Goal: Check status: Check status

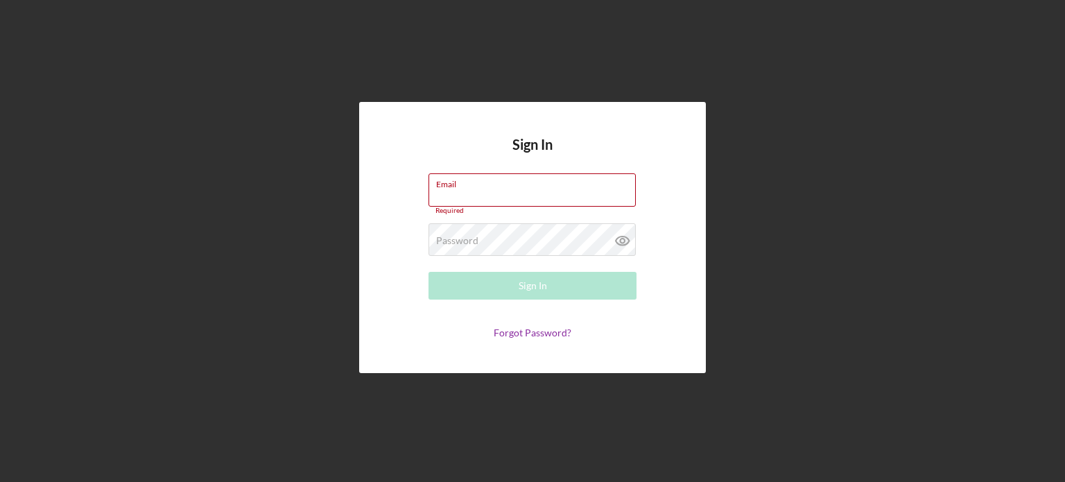
type input "[PERSON_NAME][EMAIL_ADDRESS][DOMAIN_NAME]"
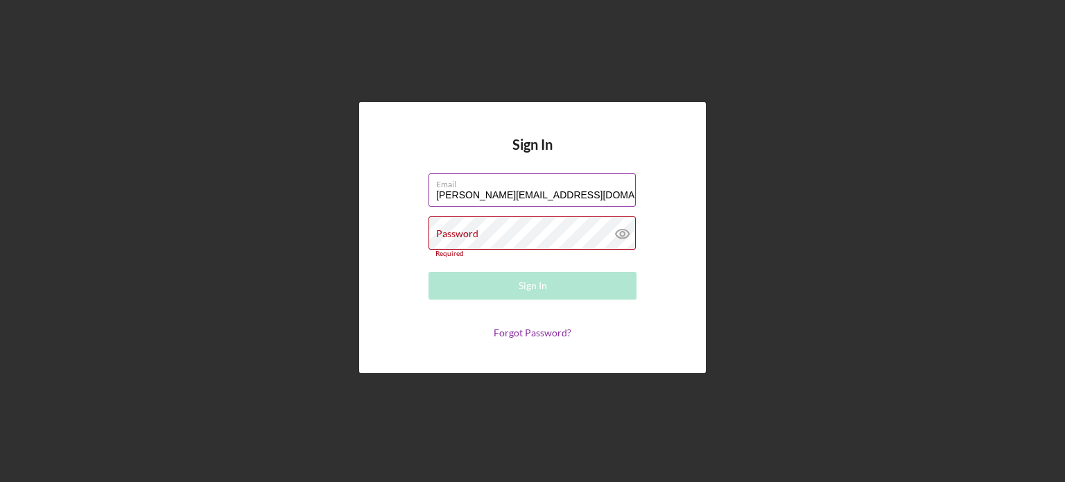
click at [521, 236] on div "Password Required" at bounding box center [532, 236] width 208 height 41
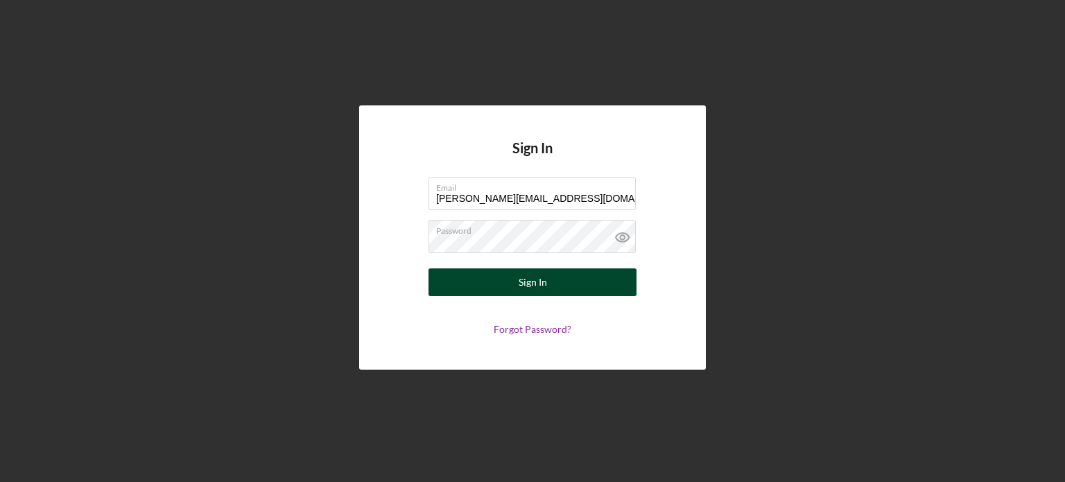
click at [530, 284] on div "Sign In" at bounding box center [532, 282] width 28 height 28
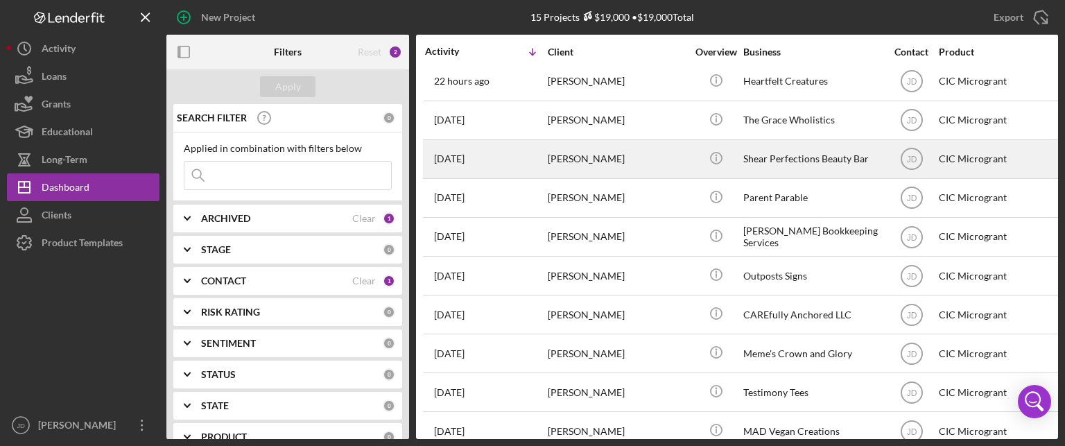
scroll to position [69, 0]
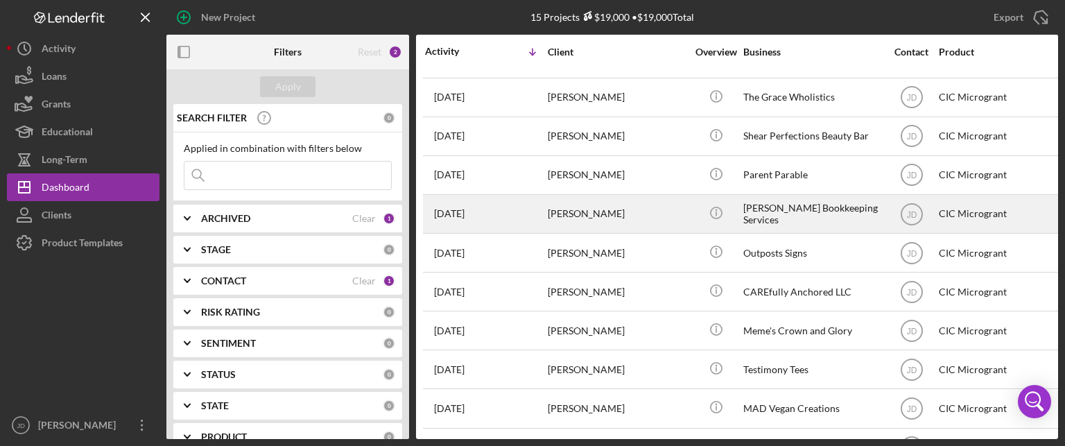
click at [638, 212] on div "[PERSON_NAME]" at bounding box center [617, 213] width 139 height 37
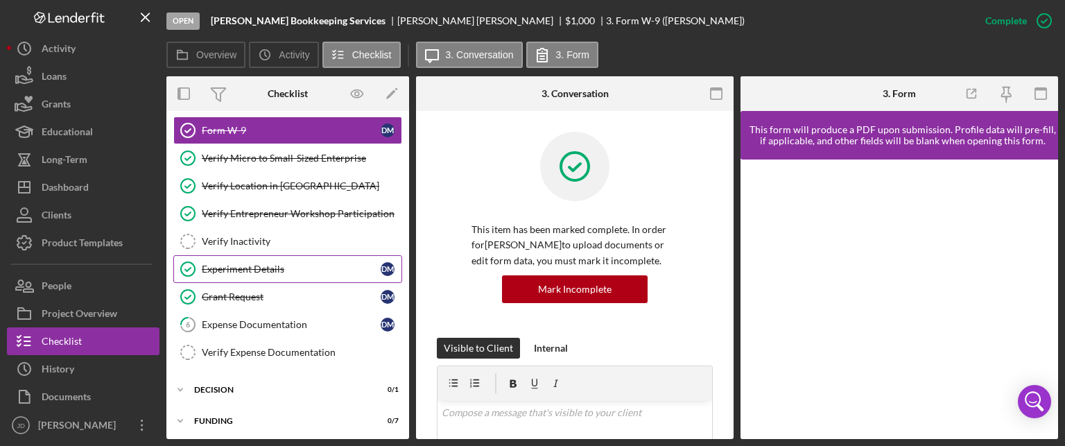
click at [243, 268] on div "Experiment Details" at bounding box center [291, 268] width 179 height 11
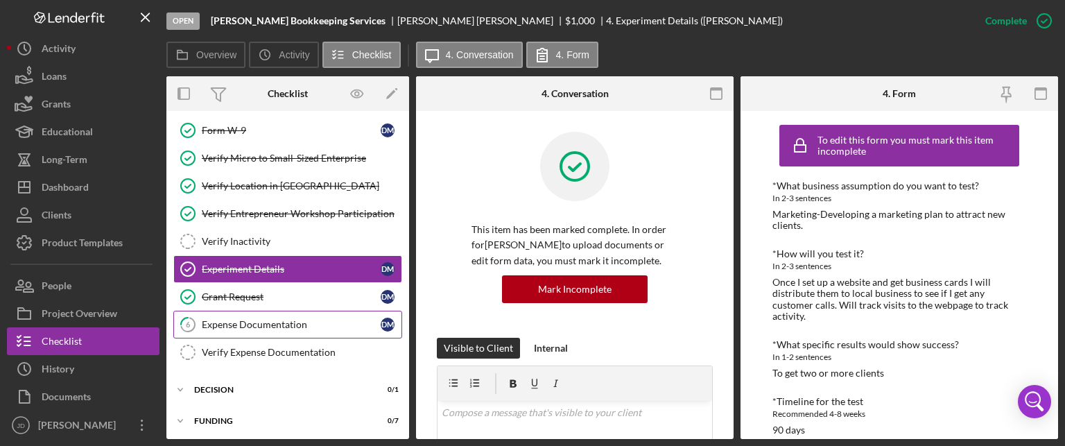
click at [241, 321] on div "Expense Documentation" at bounding box center [291, 324] width 179 height 11
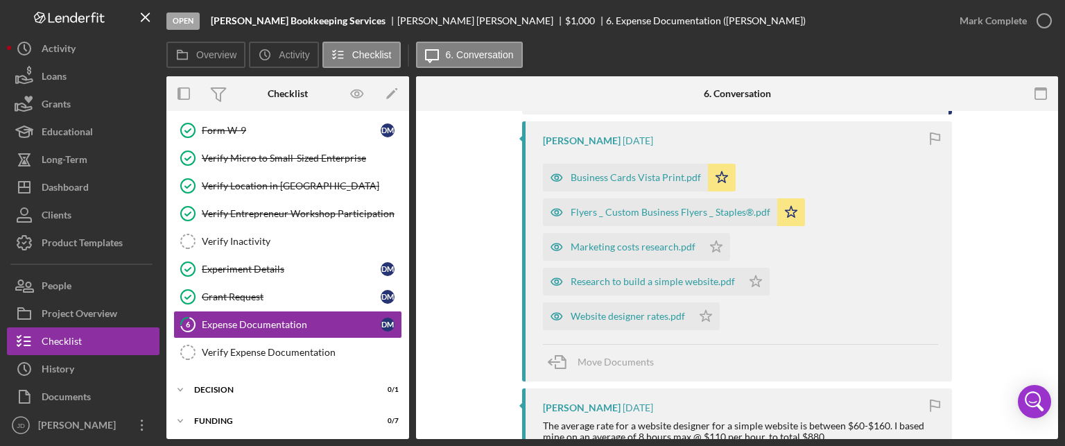
scroll to position [832, 0]
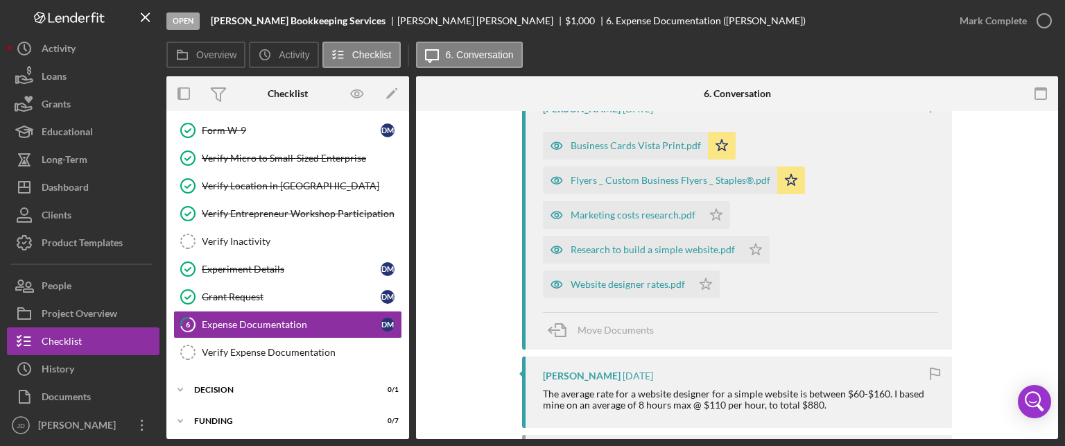
click at [642, 290] on div "Website designer rates.pdf" at bounding box center [627, 284] width 114 height 11
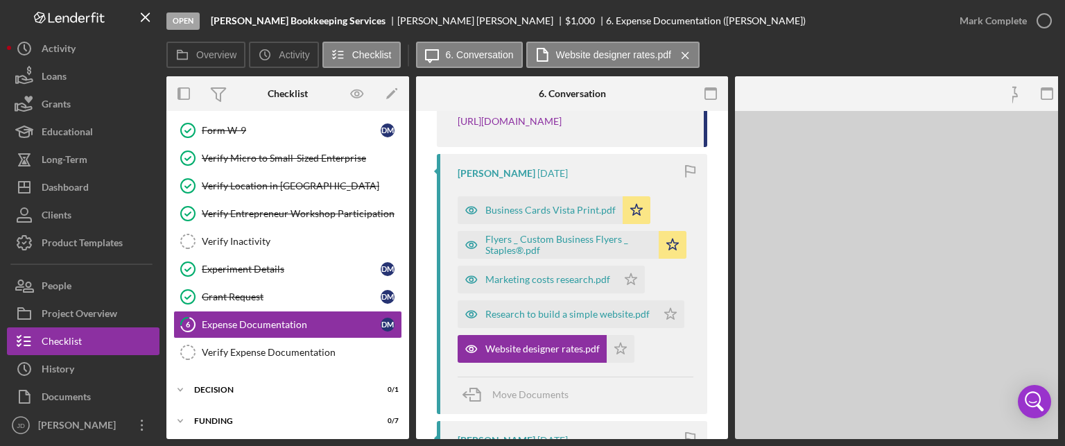
scroll to position [884, 0]
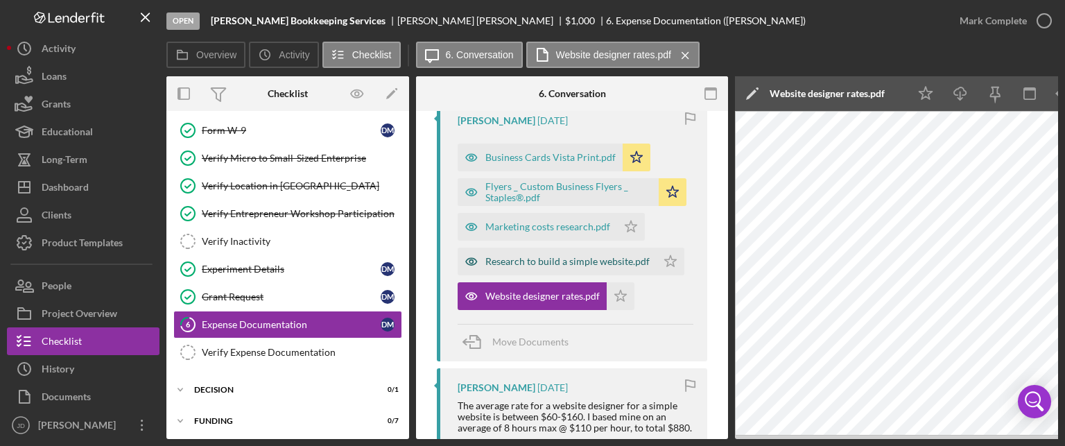
click at [543, 259] on div "Research to build a simple website.pdf" at bounding box center [567, 261] width 164 height 11
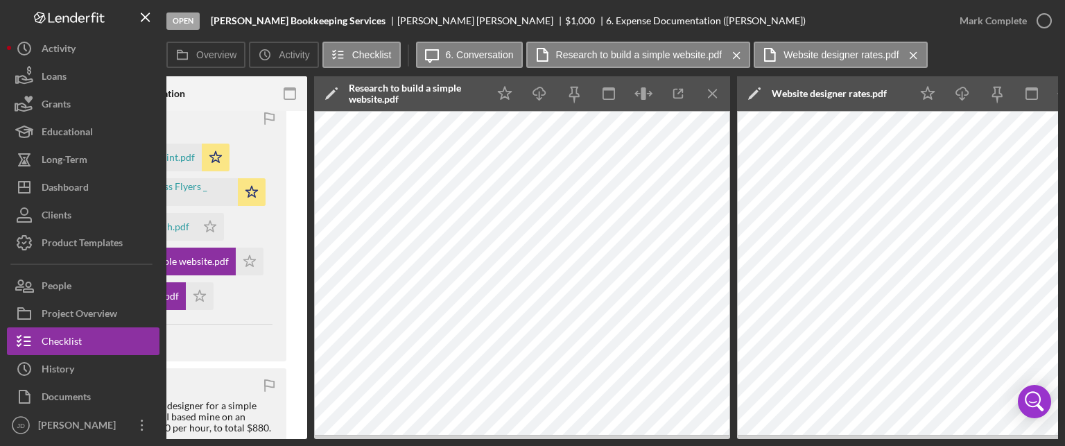
scroll to position [0, 422]
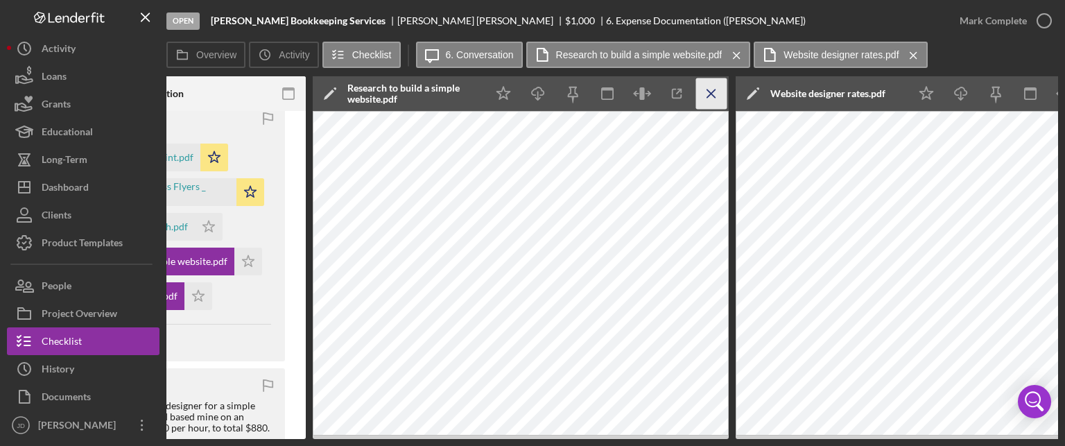
click at [713, 89] on icon "Icon/Menu Close" at bounding box center [711, 93] width 31 height 31
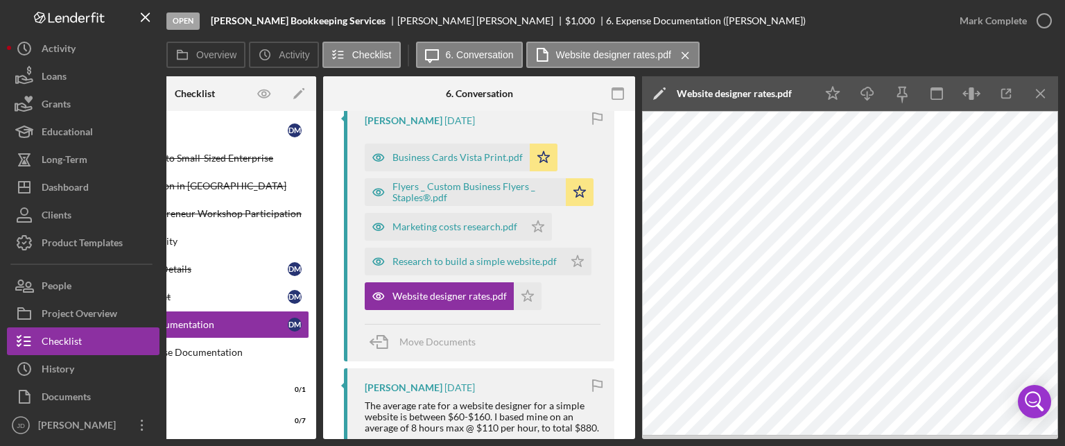
scroll to position [0, 92]
click at [1040, 91] on icon "Icon/Menu Close" at bounding box center [1041, 93] width 31 height 31
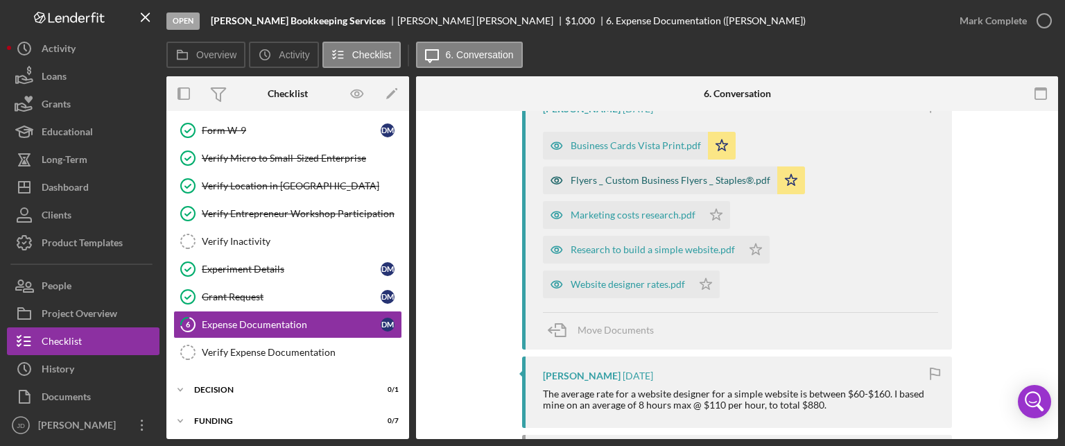
click at [607, 186] on div "Flyers _ Custom Business Flyers _ Staples®.pdf" at bounding box center [670, 180] width 200 height 11
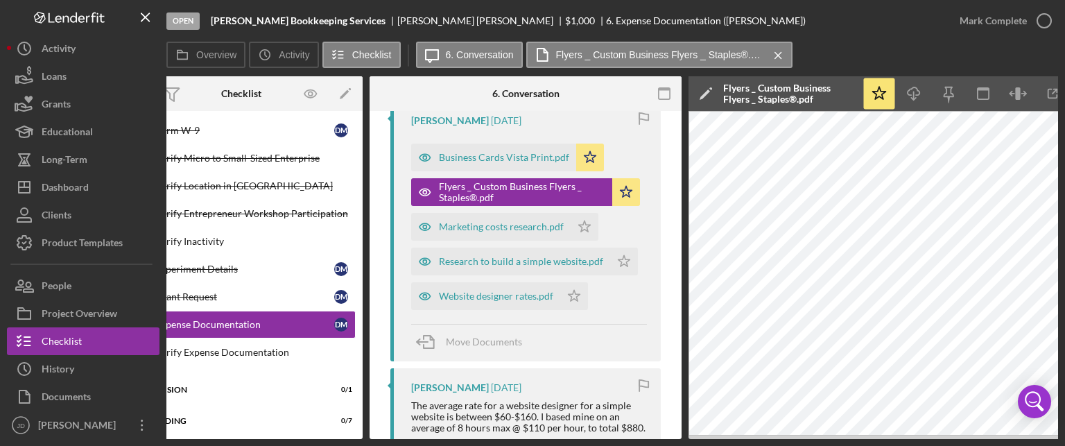
scroll to position [0, 92]
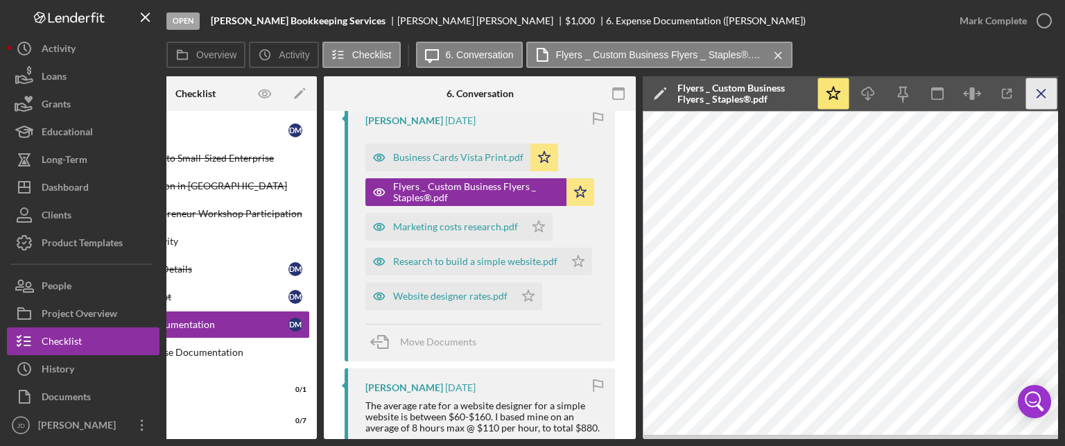
click at [1045, 87] on icon "Icon/Menu Close" at bounding box center [1041, 93] width 31 height 31
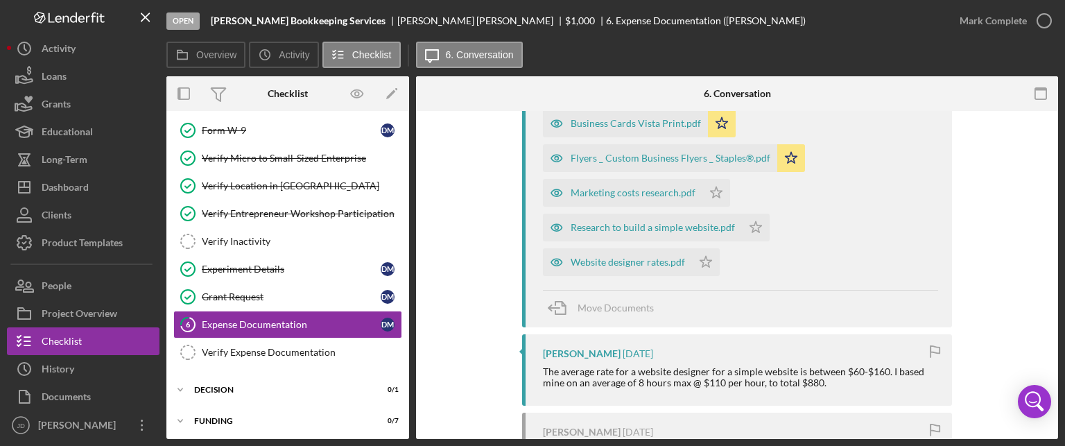
scroll to position [832, 0]
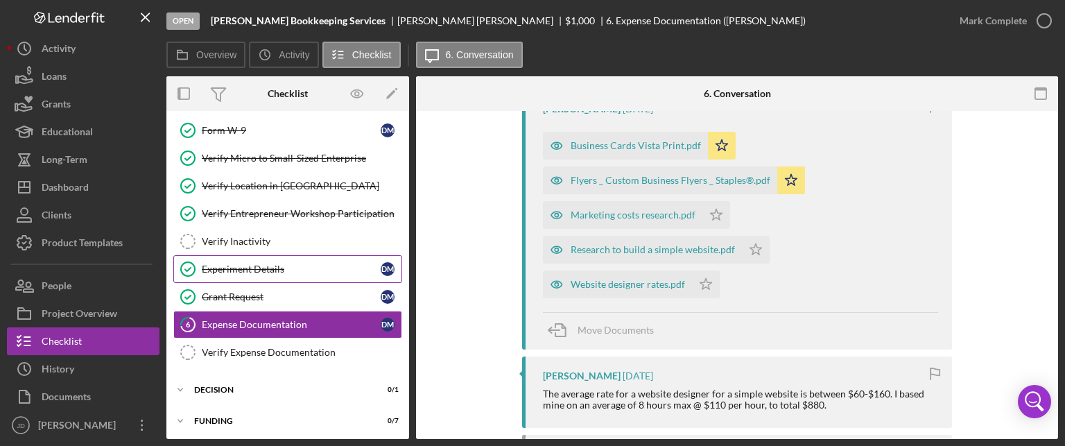
click at [240, 270] on div "Experiment Details" at bounding box center [291, 268] width 179 height 11
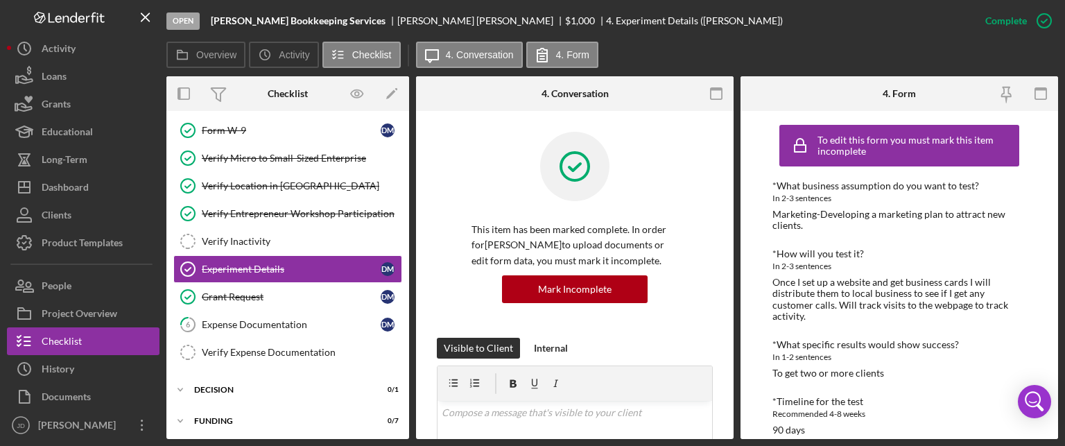
scroll to position [6, 0]
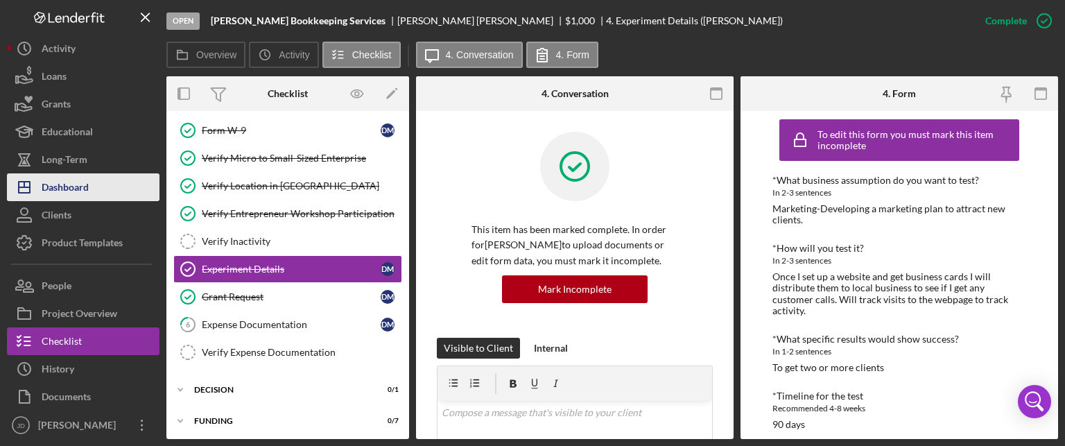
click at [64, 186] on div "Dashboard" at bounding box center [65, 188] width 47 height 31
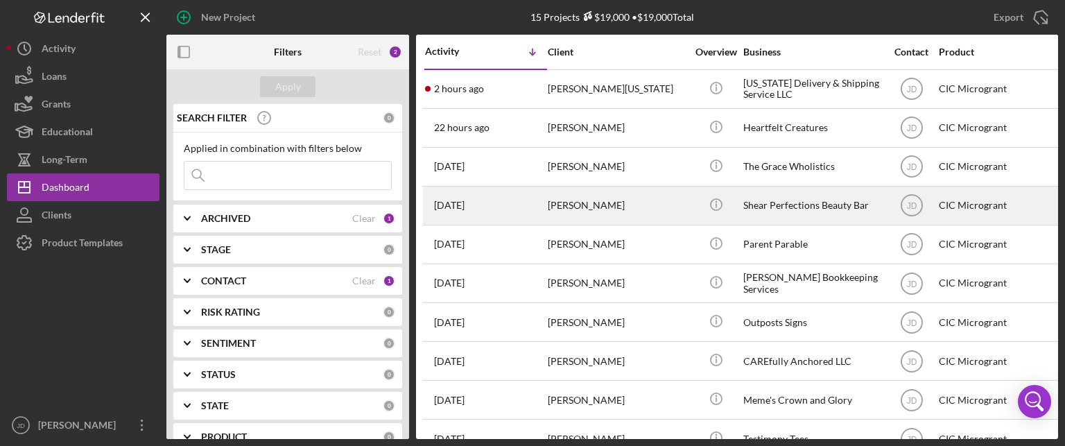
click at [560, 208] on div "[PERSON_NAME]" at bounding box center [617, 205] width 139 height 37
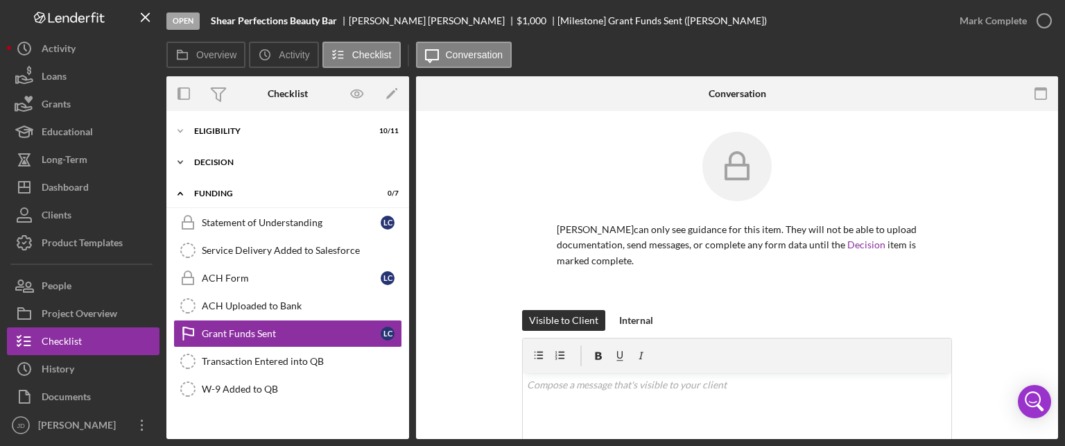
click at [182, 163] on icon "Icon/Expander" at bounding box center [180, 162] width 28 height 28
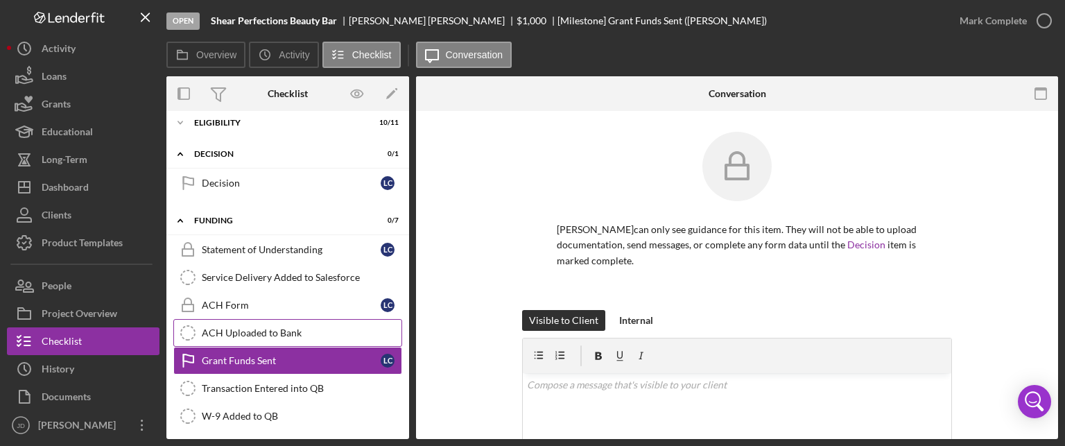
scroll to position [10, 0]
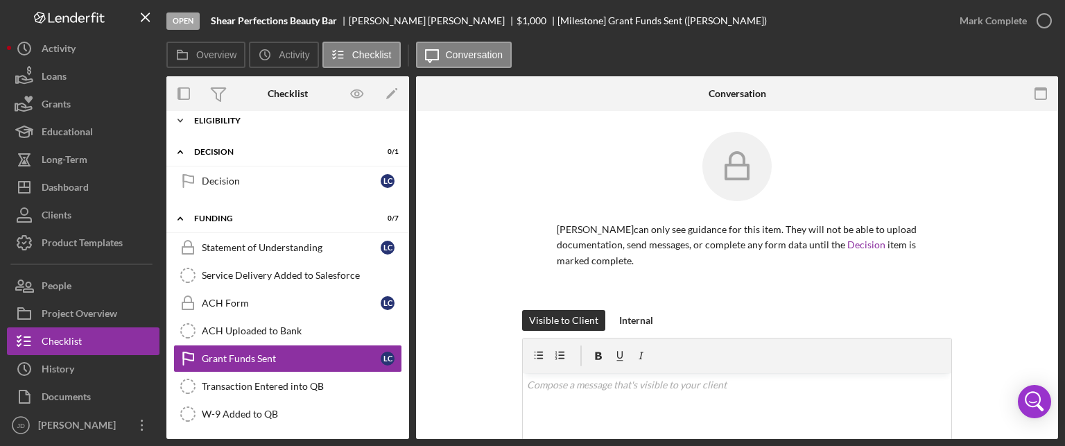
click at [182, 120] on icon "Icon/Expander" at bounding box center [180, 121] width 28 height 28
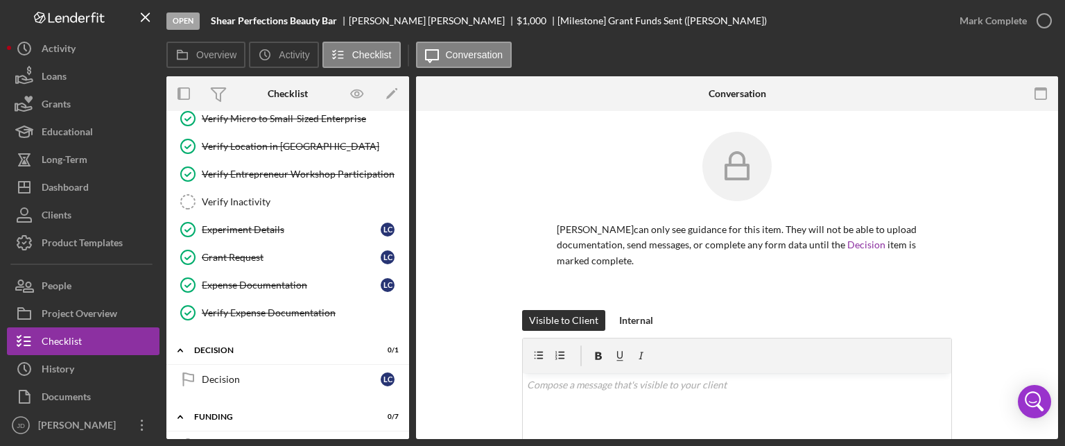
scroll to position [149, 0]
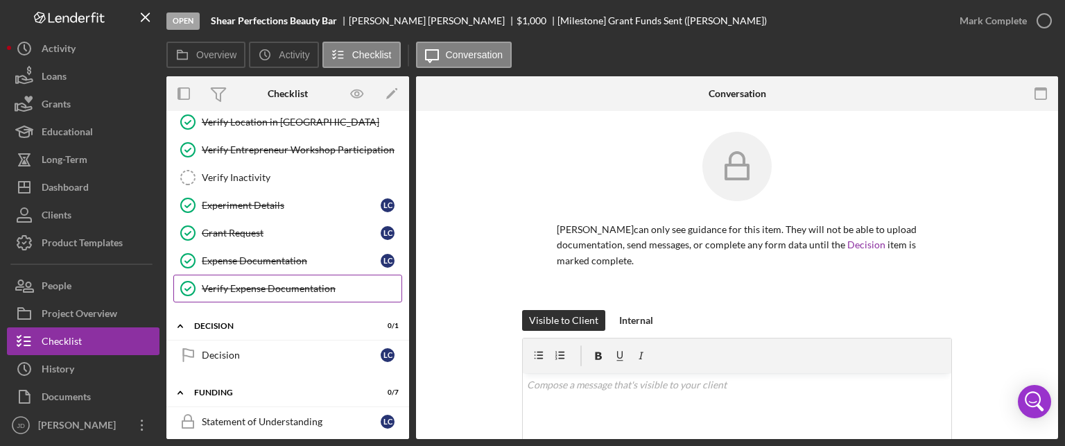
click at [274, 283] on div "Verify Expense Documentation" at bounding box center [302, 288] width 200 height 11
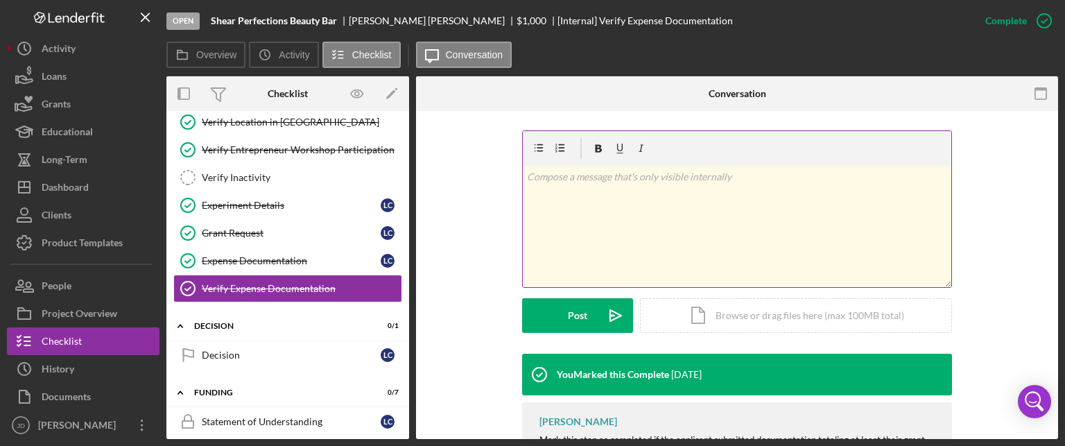
scroll to position [265, 0]
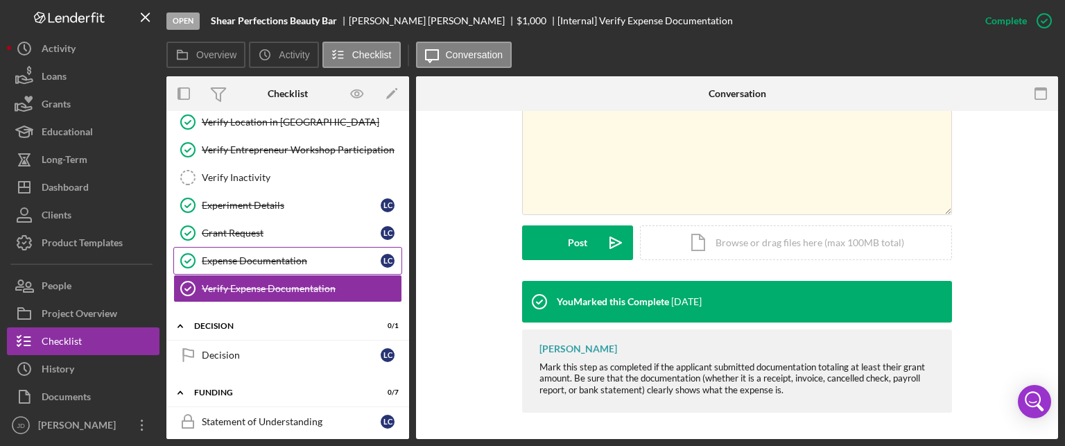
click at [261, 255] on div "Expense Documentation" at bounding box center [291, 260] width 179 height 11
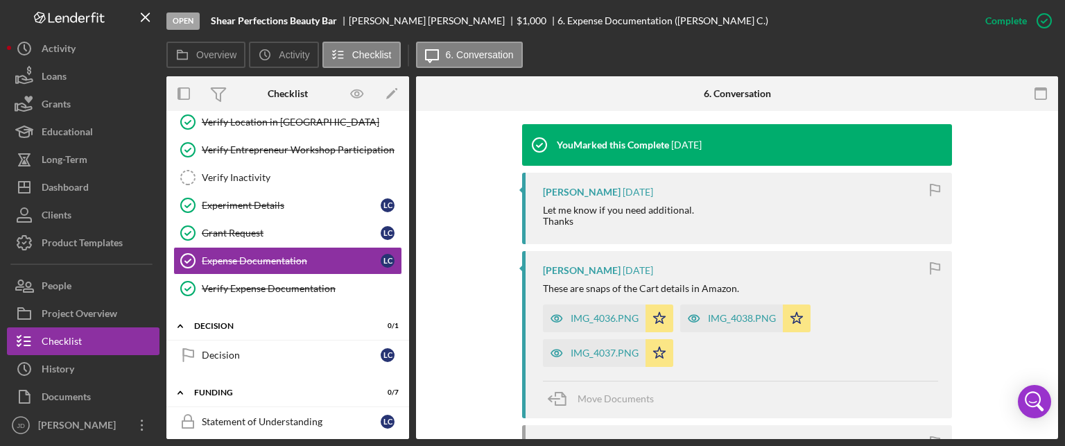
scroll to position [485, 0]
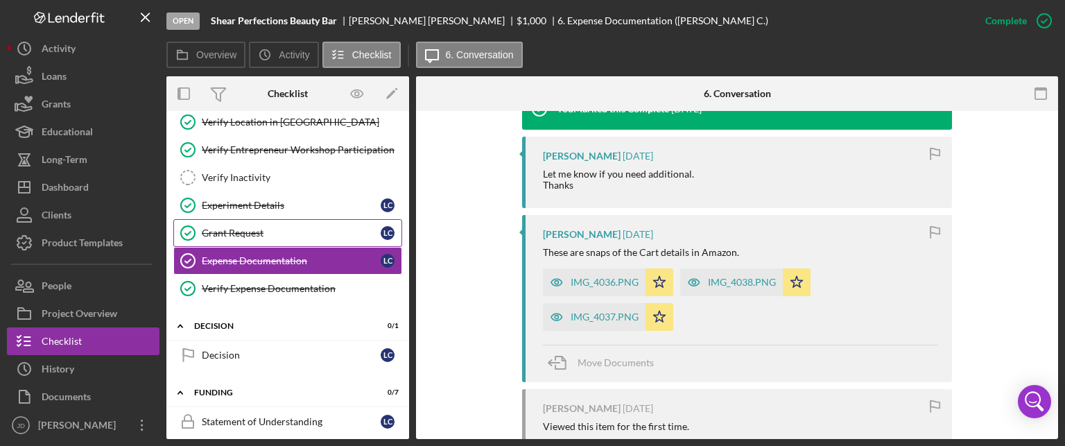
click at [238, 227] on div "Grant Request" at bounding box center [291, 232] width 179 height 11
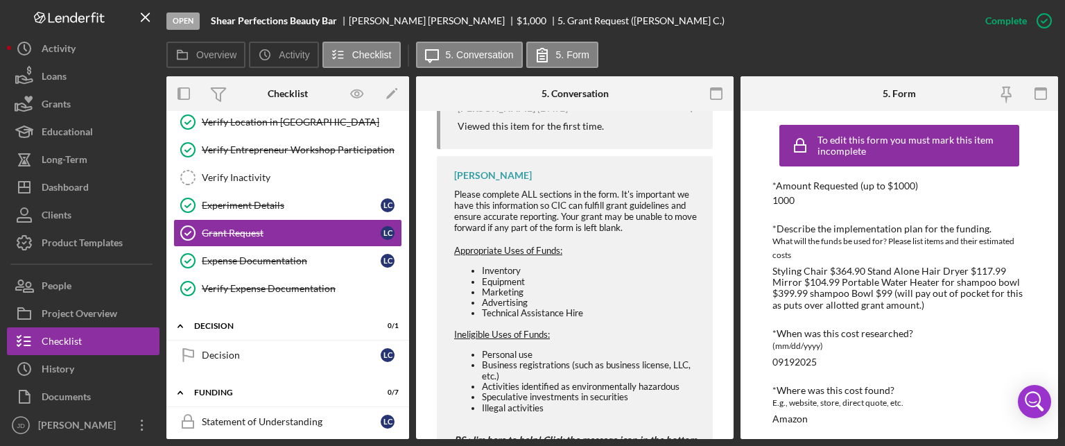
scroll to position [624, 0]
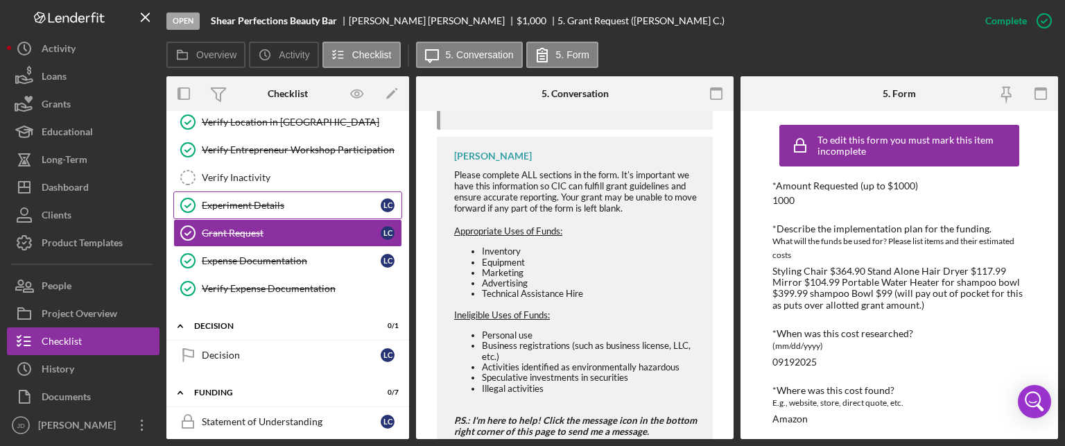
click at [234, 203] on div "Experiment Details" at bounding box center [291, 205] width 179 height 11
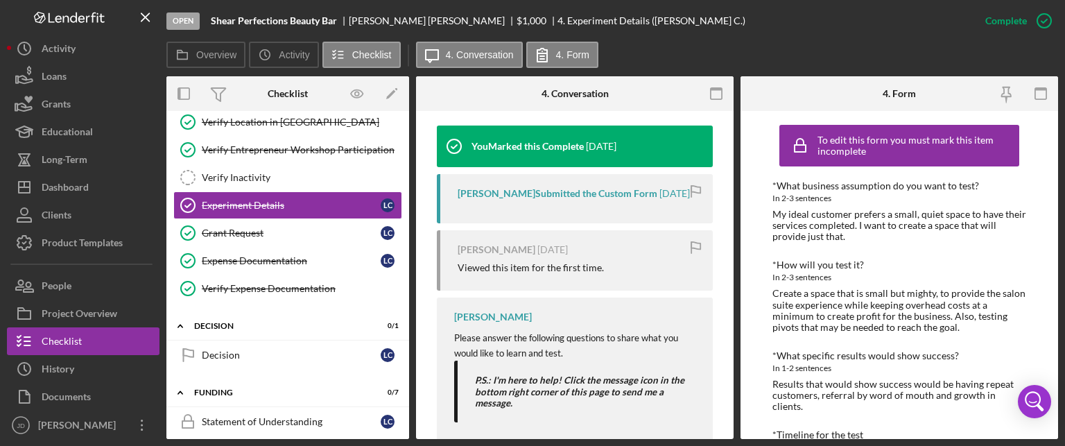
scroll to position [513, 0]
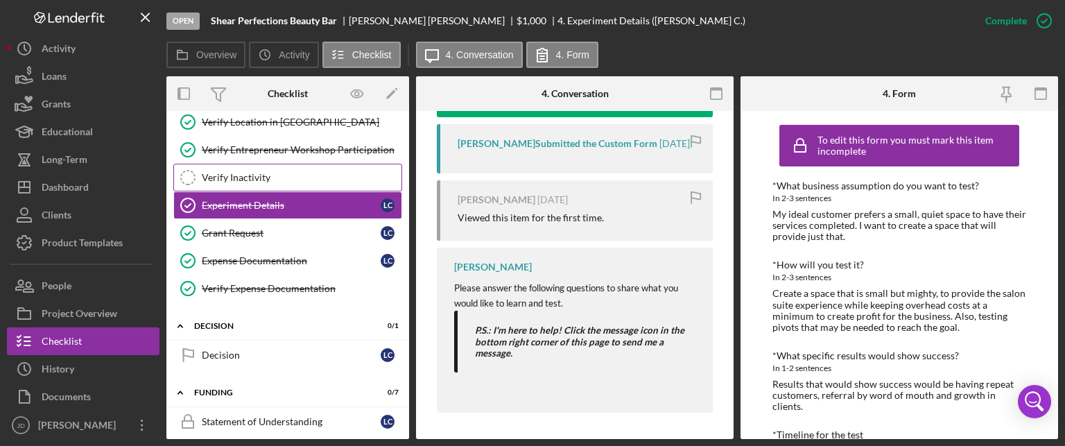
click at [255, 172] on div "Verify Inactivity" at bounding box center [302, 177] width 200 height 11
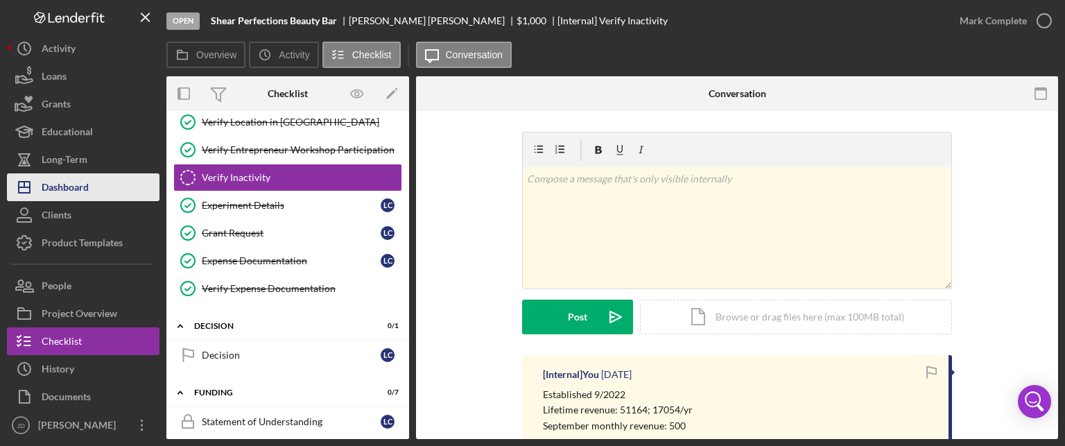
click at [76, 182] on div "Dashboard" at bounding box center [65, 188] width 47 height 31
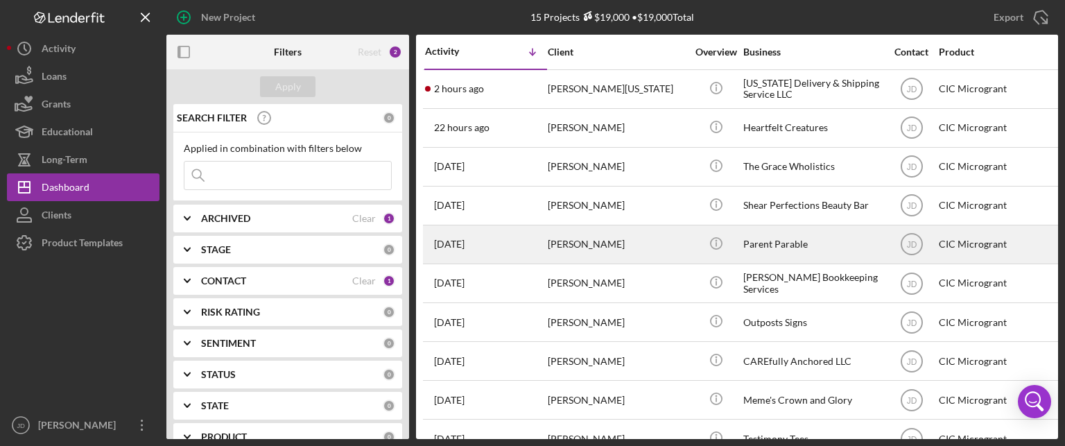
click at [576, 244] on div "[PERSON_NAME]" at bounding box center [617, 244] width 139 height 37
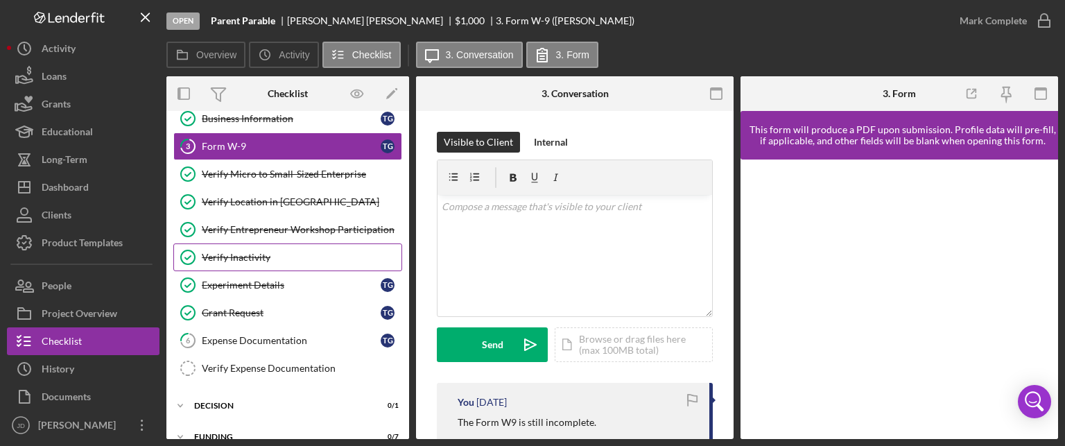
scroll to position [85, 0]
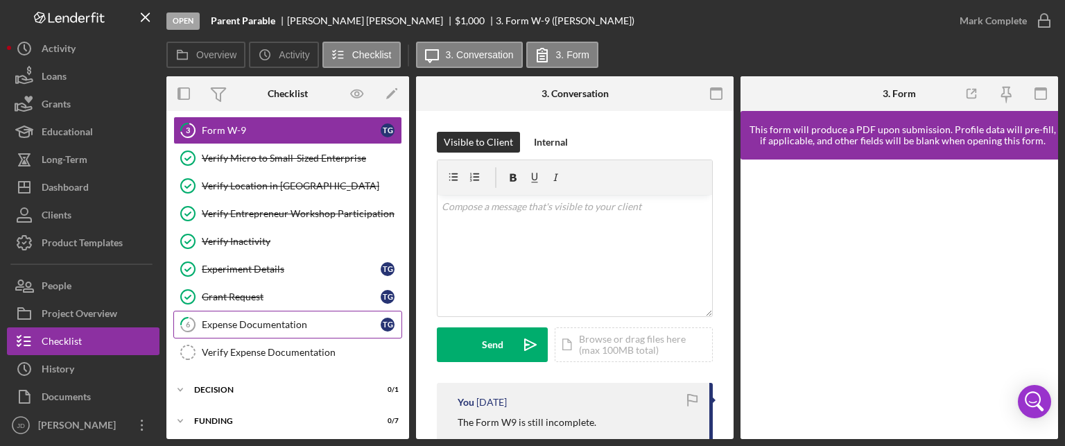
click at [278, 319] on div "Expense Documentation" at bounding box center [291, 324] width 179 height 11
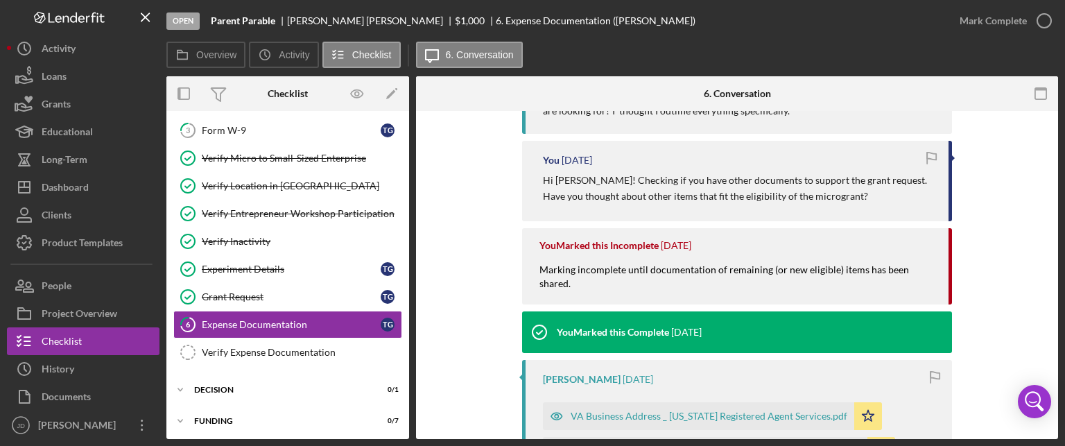
scroll to position [624, 0]
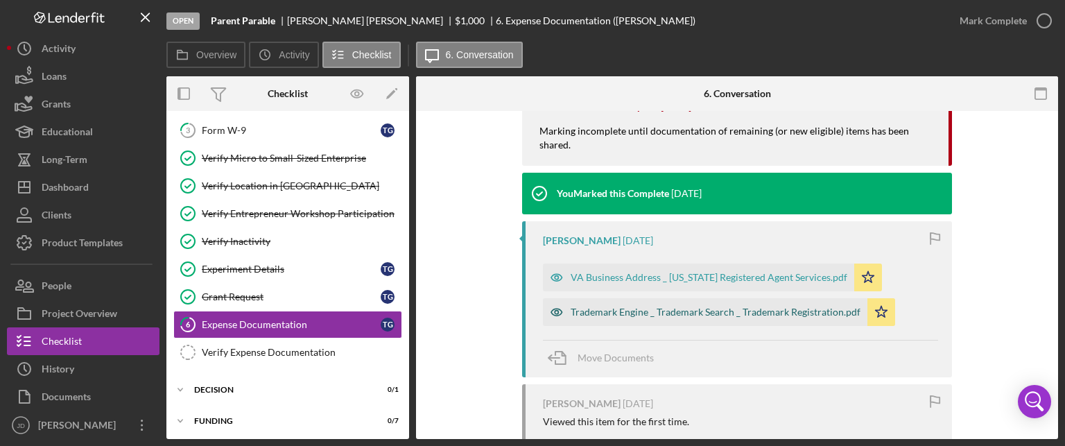
click at [713, 306] on div "Trademark Engine _ Trademark Search _ Trademark Registration.pdf" at bounding box center [715, 311] width 290 height 11
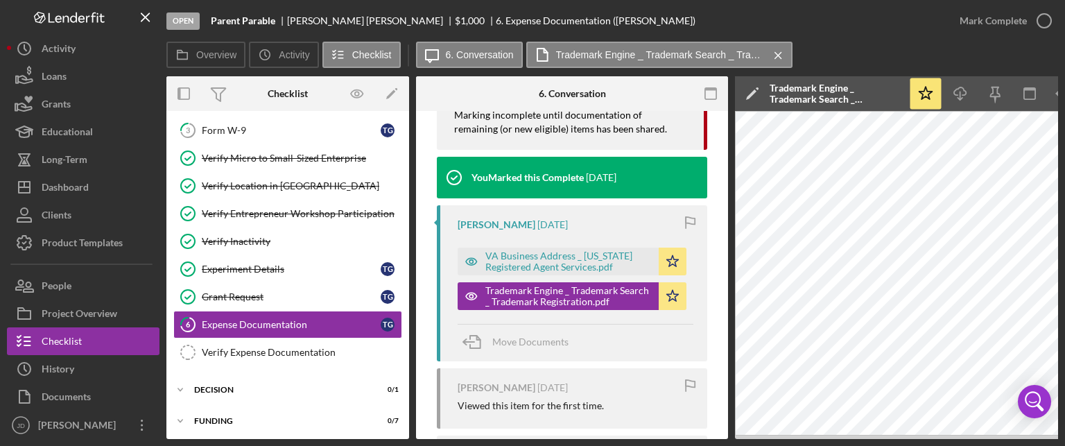
scroll to position [0, 92]
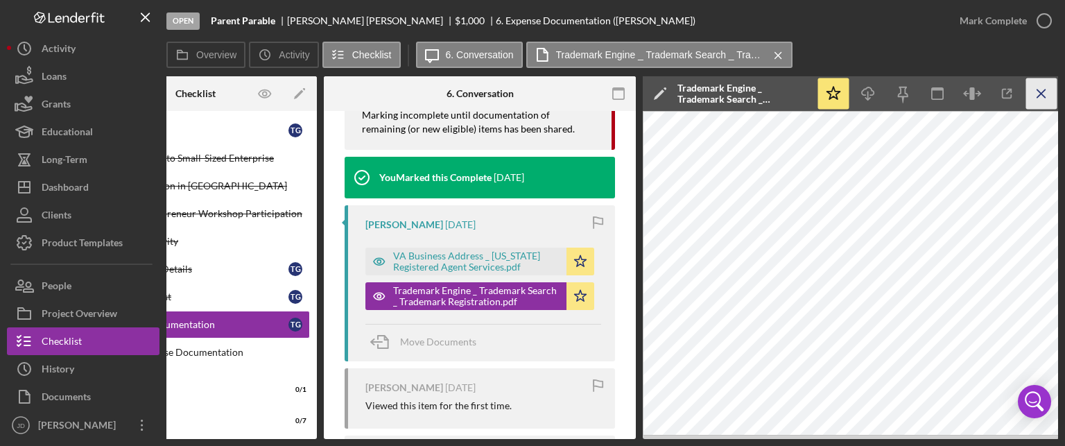
click at [1042, 91] on line "button" at bounding box center [1041, 93] width 8 height 8
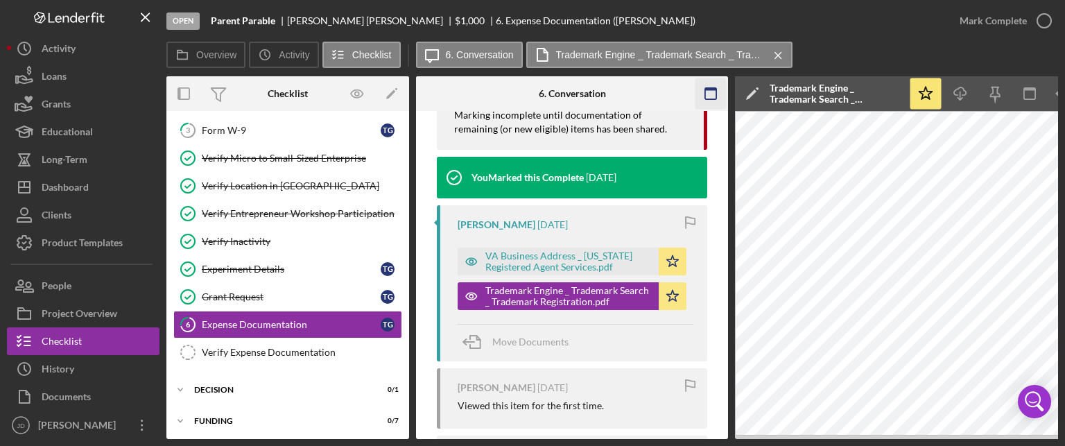
scroll to position [624, 0]
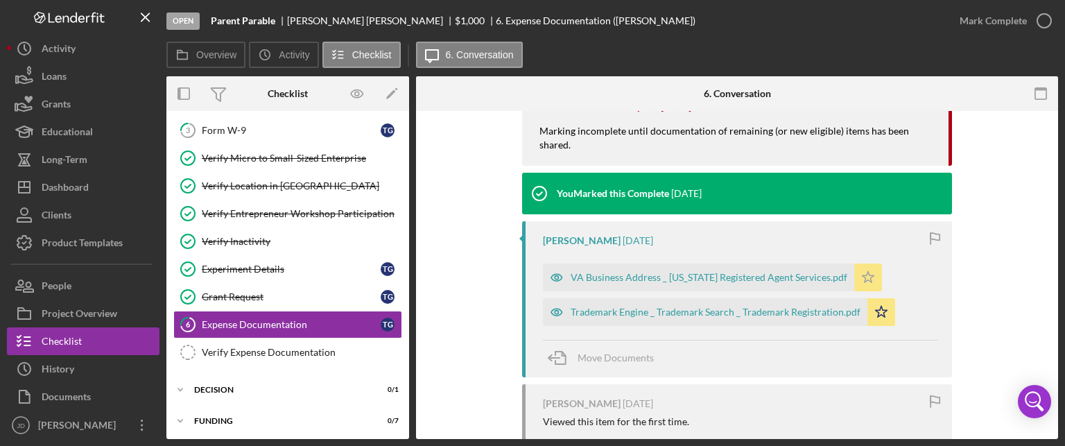
click at [682, 272] on div "VA Business Address _ [US_STATE] Registered Agent Services.pdf" at bounding box center [708, 277] width 277 height 11
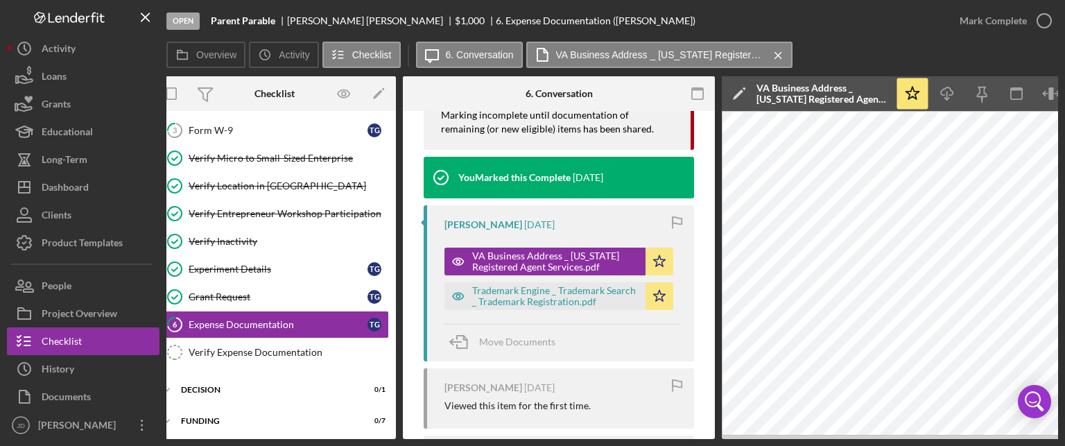
scroll to position [0, 92]
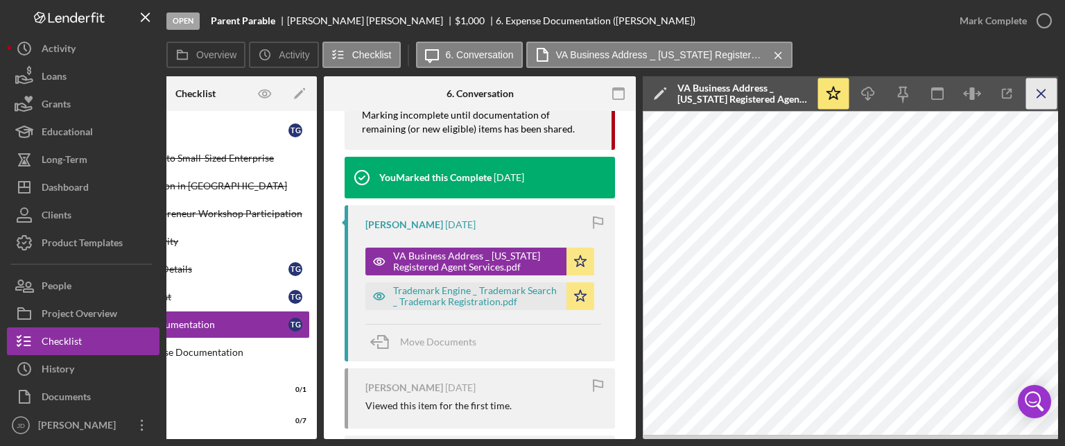
click at [1043, 89] on icon "Icon/Menu Close" at bounding box center [1041, 93] width 31 height 31
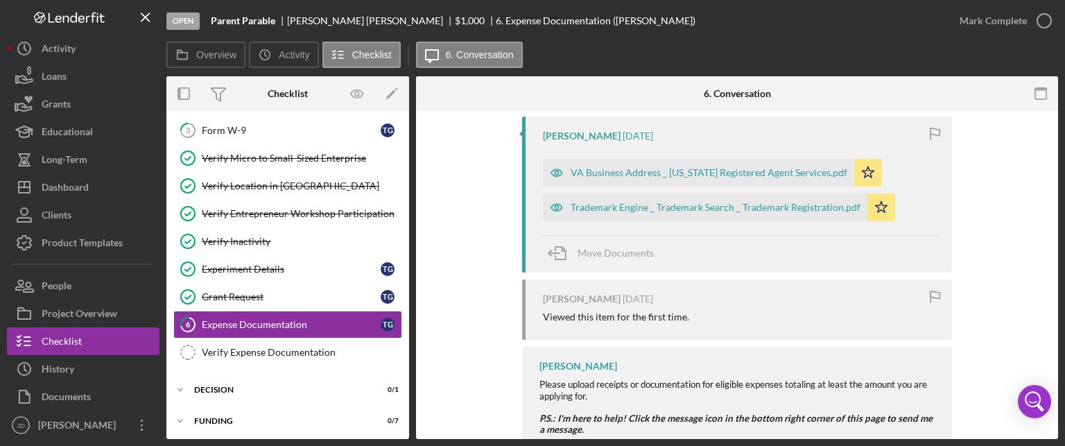
scroll to position [624, 0]
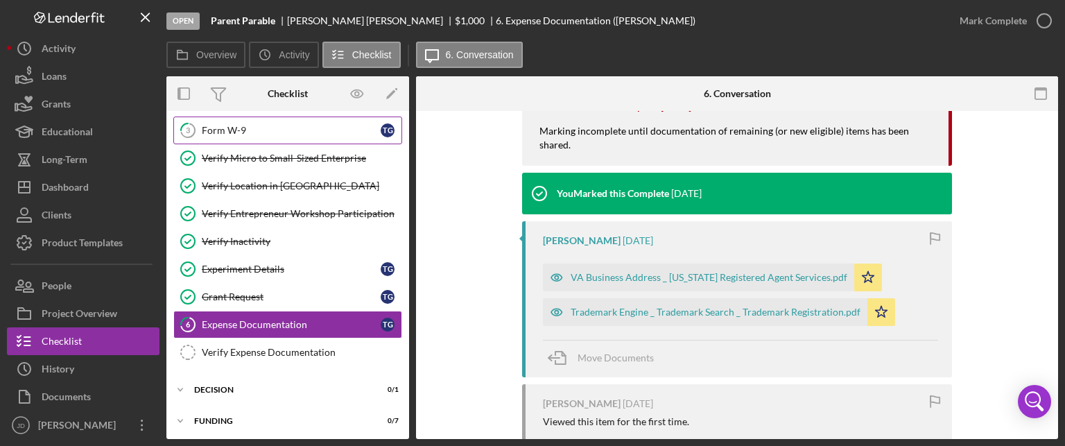
click at [216, 125] on div "Form W-9" at bounding box center [291, 130] width 179 height 11
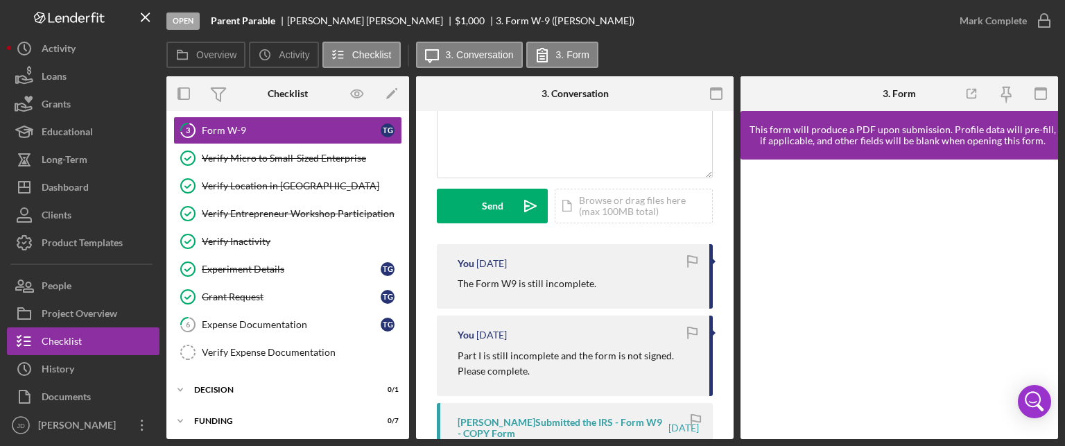
scroll to position [277, 0]
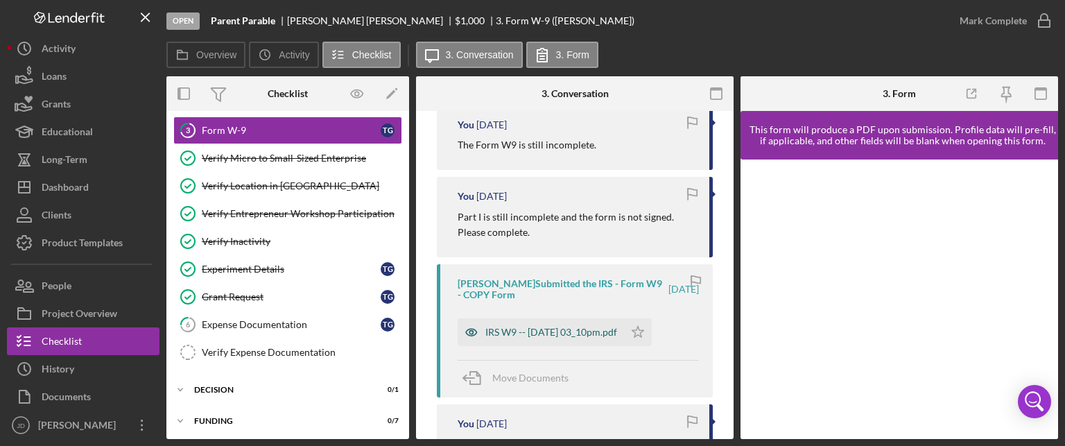
click at [585, 329] on div "IRS W9 -- [DATE] 03_10pm.pdf" at bounding box center [551, 331] width 132 height 11
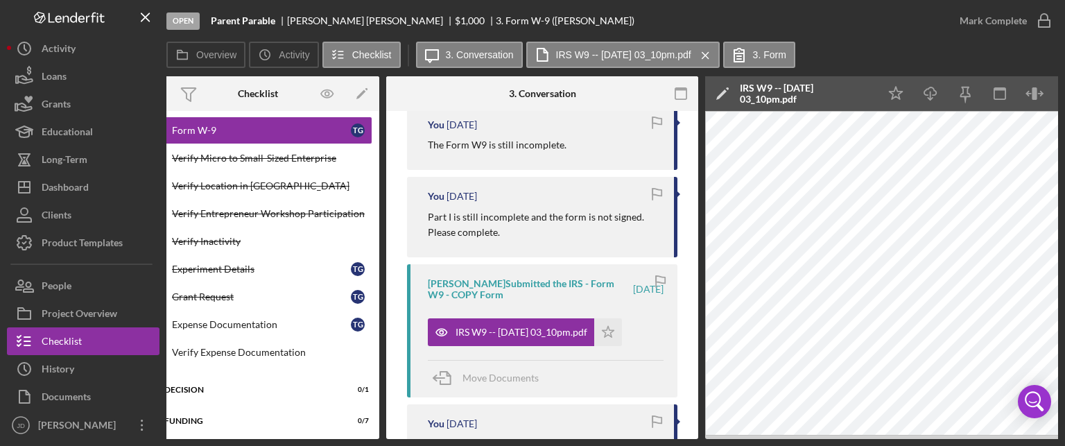
scroll to position [0, 0]
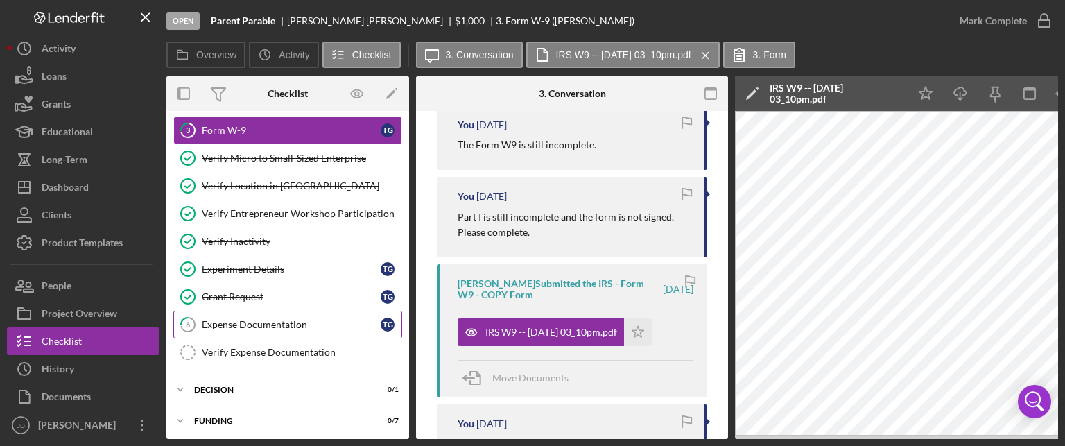
click at [254, 322] on div "Expense Documentation" at bounding box center [291, 324] width 179 height 11
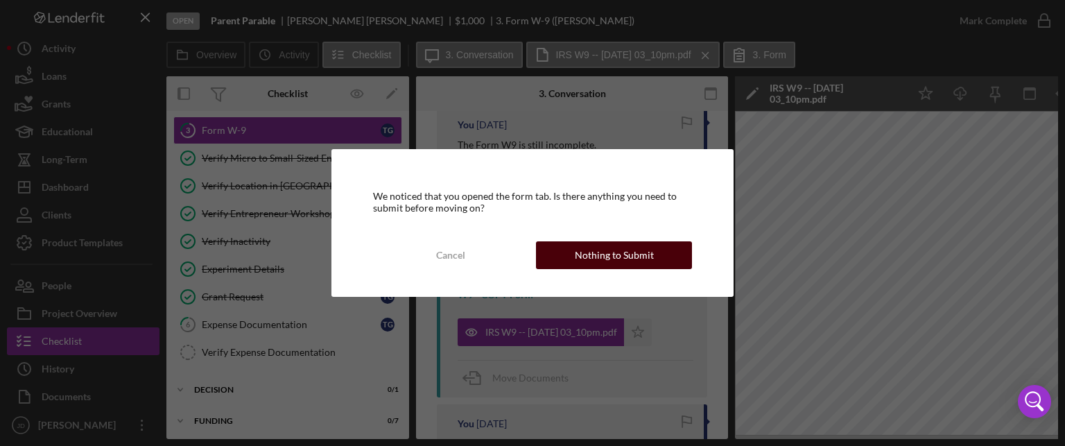
click at [591, 256] on div "Nothing to Submit" at bounding box center [614, 255] width 79 height 28
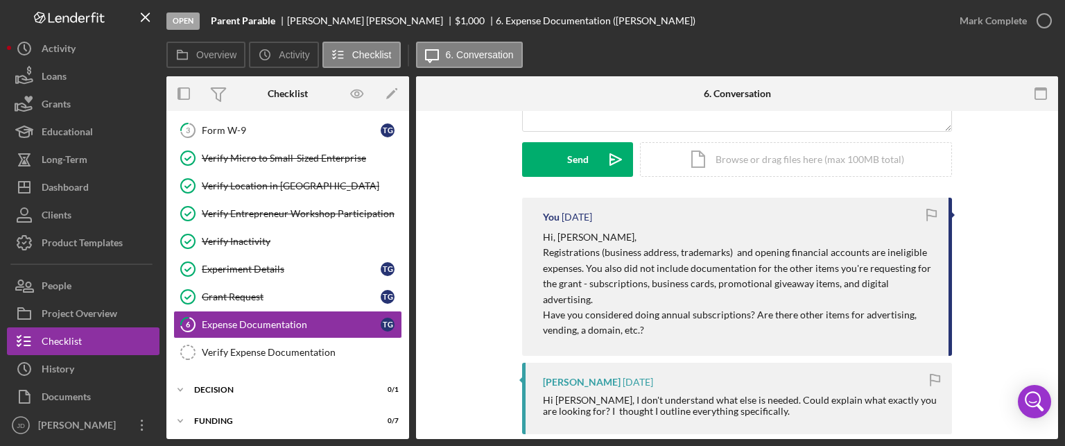
scroll to position [208, 0]
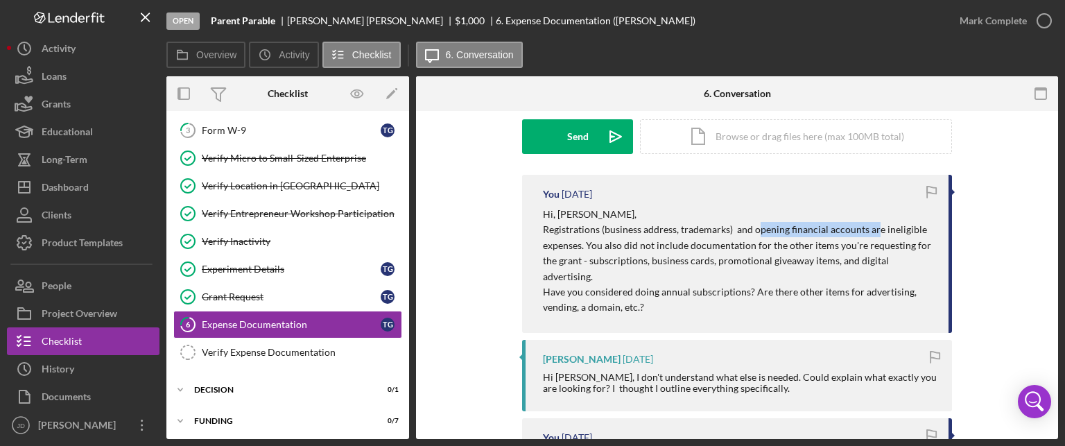
drag, startPoint x: 754, startPoint y: 227, endPoint x: 873, endPoint y: 227, distance: 118.5
click at [873, 227] on p "Registrations (business address, trademarks) and opening financial accounts are…" at bounding box center [739, 253] width 392 height 62
click at [593, 252] on p "Registrations (business address, trademarks) and opening financial accounts are…" at bounding box center [739, 253] width 392 height 62
drag, startPoint x: 247, startPoint y: 265, endPoint x: 262, endPoint y: 262, distance: 15.6
click at [247, 265] on div "Experiment Details" at bounding box center [291, 268] width 179 height 11
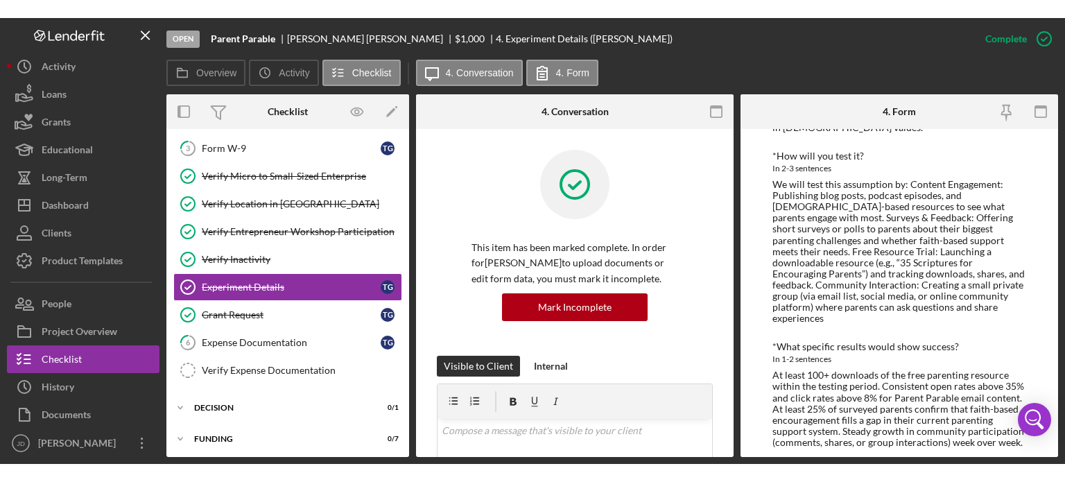
scroll to position [208, 0]
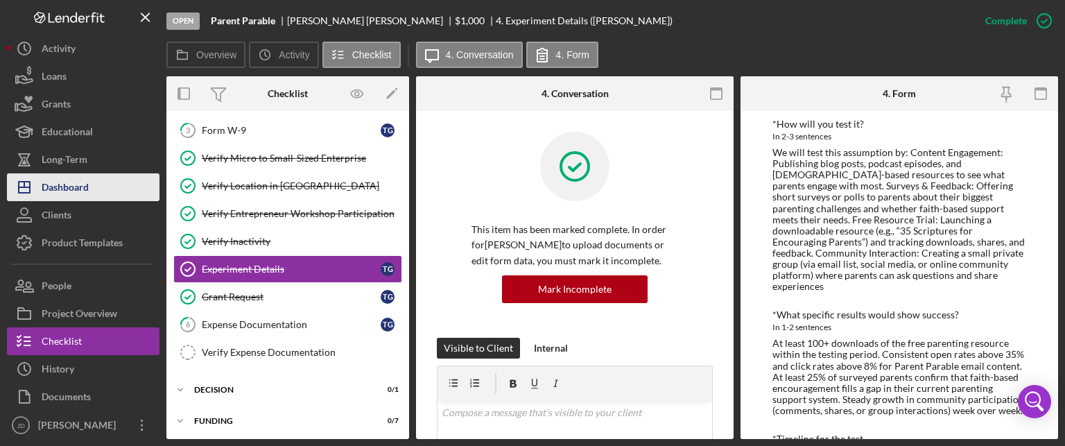
click at [60, 185] on div "Dashboard" at bounding box center [65, 188] width 47 height 31
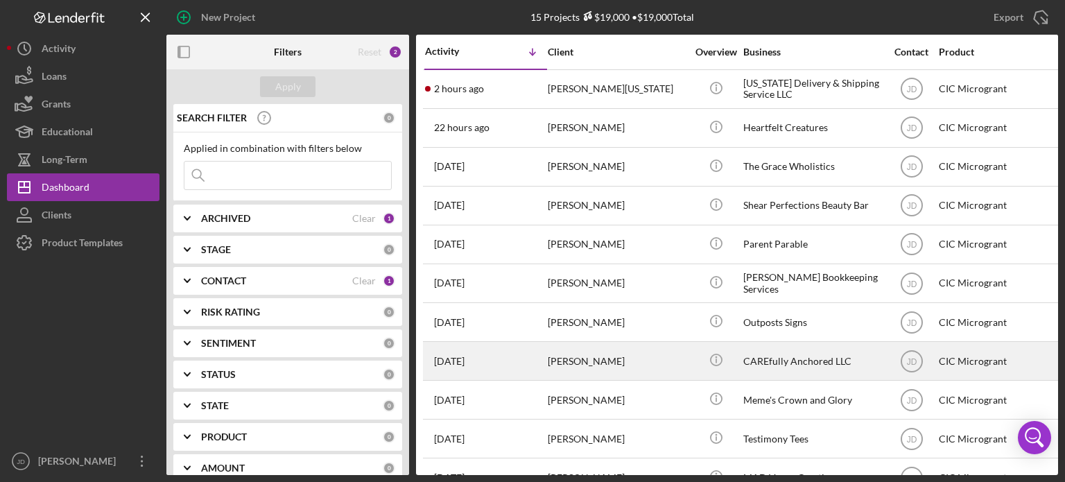
click at [638, 357] on div "[PERSON_NAME]" at bounding box center [617, 360] width 139 height 37
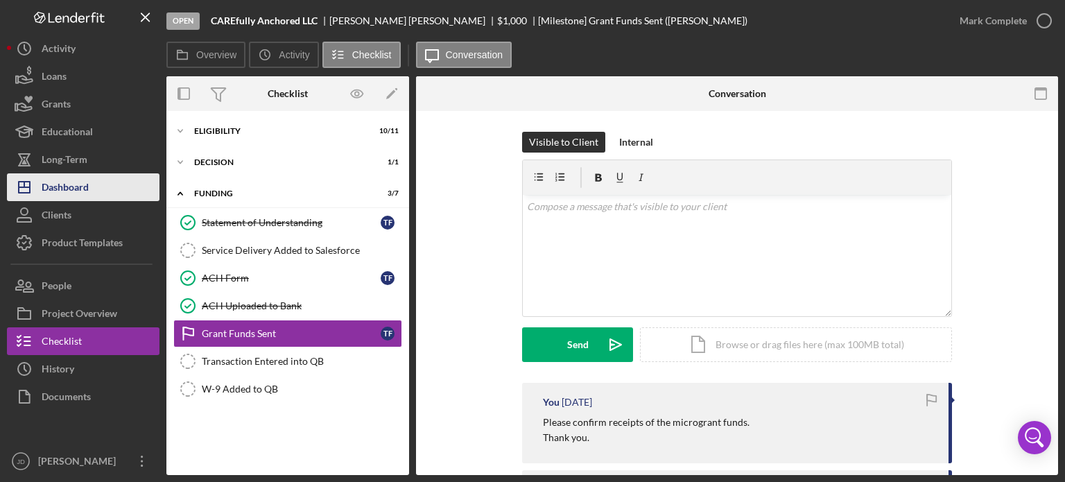
drag, startPoint x: 67, startPoint y: 185, endPoint x: 85, endPoint y: 191, distance: 19.5
click at [67, 185] on div "Dashboard" at bounding box center [65, 188] width 47 height 31
